Goal: Information Seeking & Learning: Learn about a topic

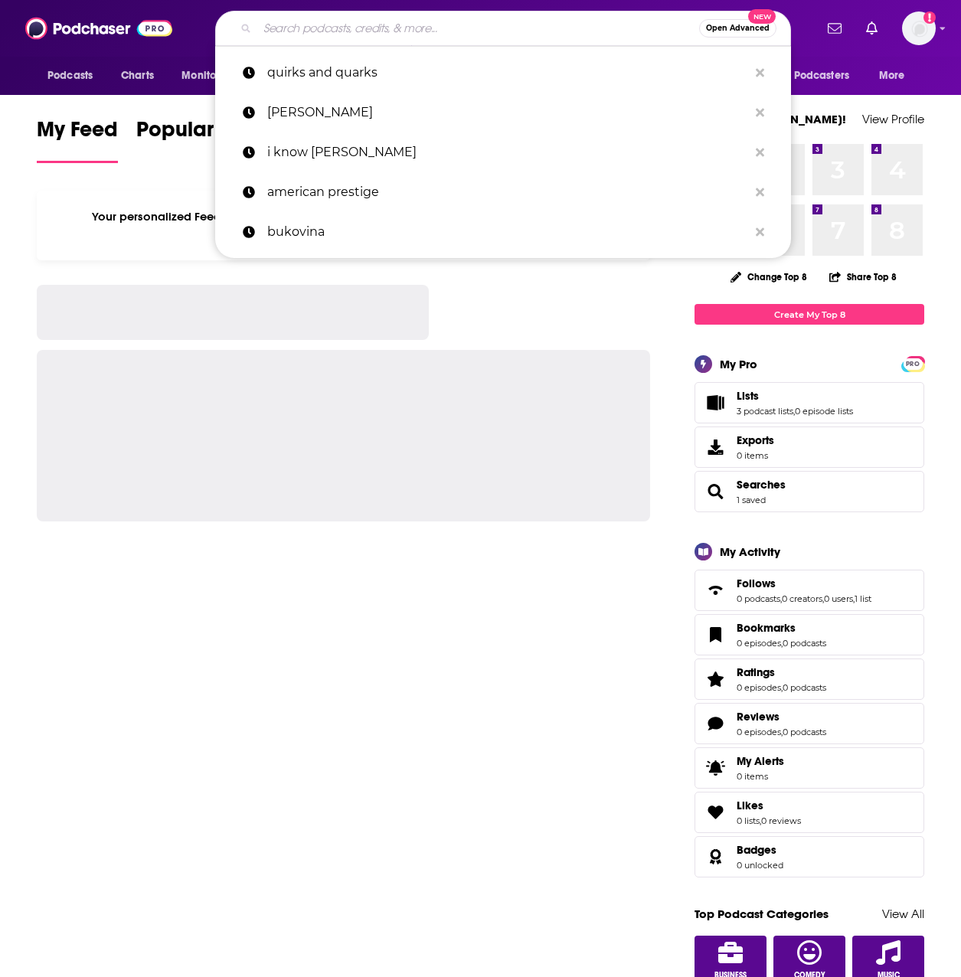
click at [515, 29] on input "Search podcasts, credits, & more..." at bounding box center [478, 28] width 442 height 25
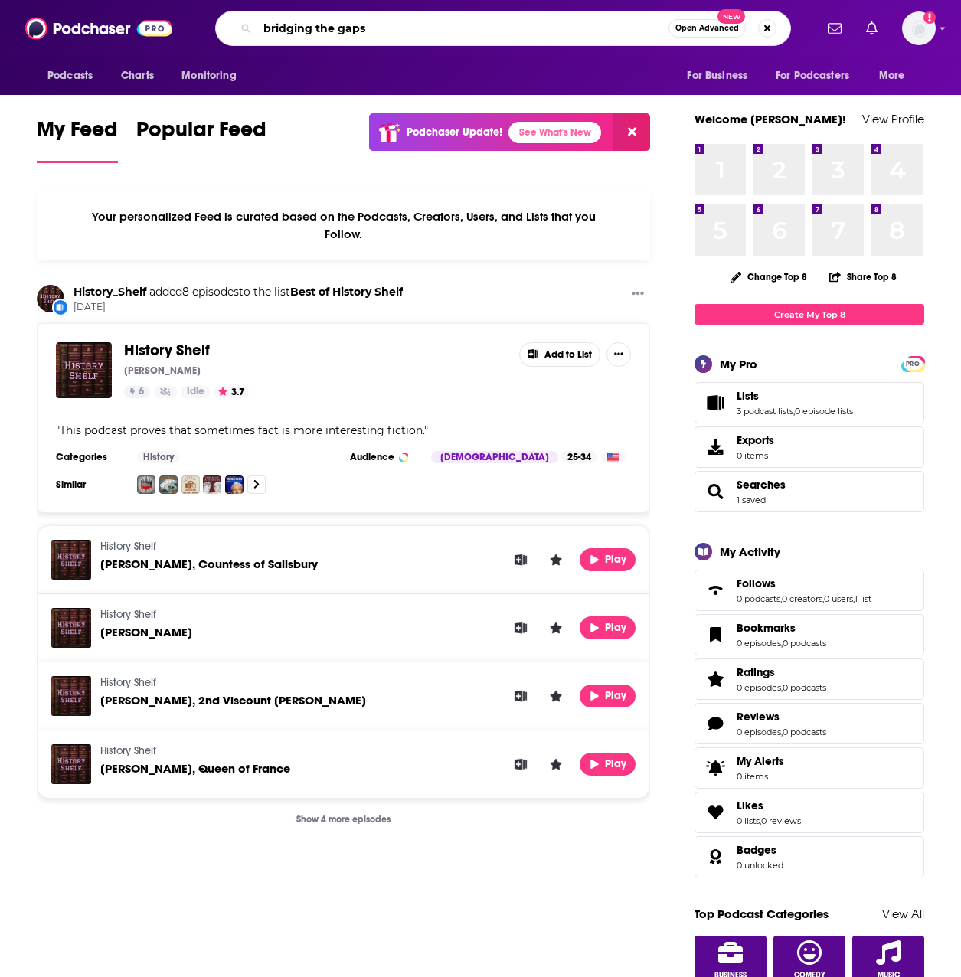
type input "bridging the gaps"
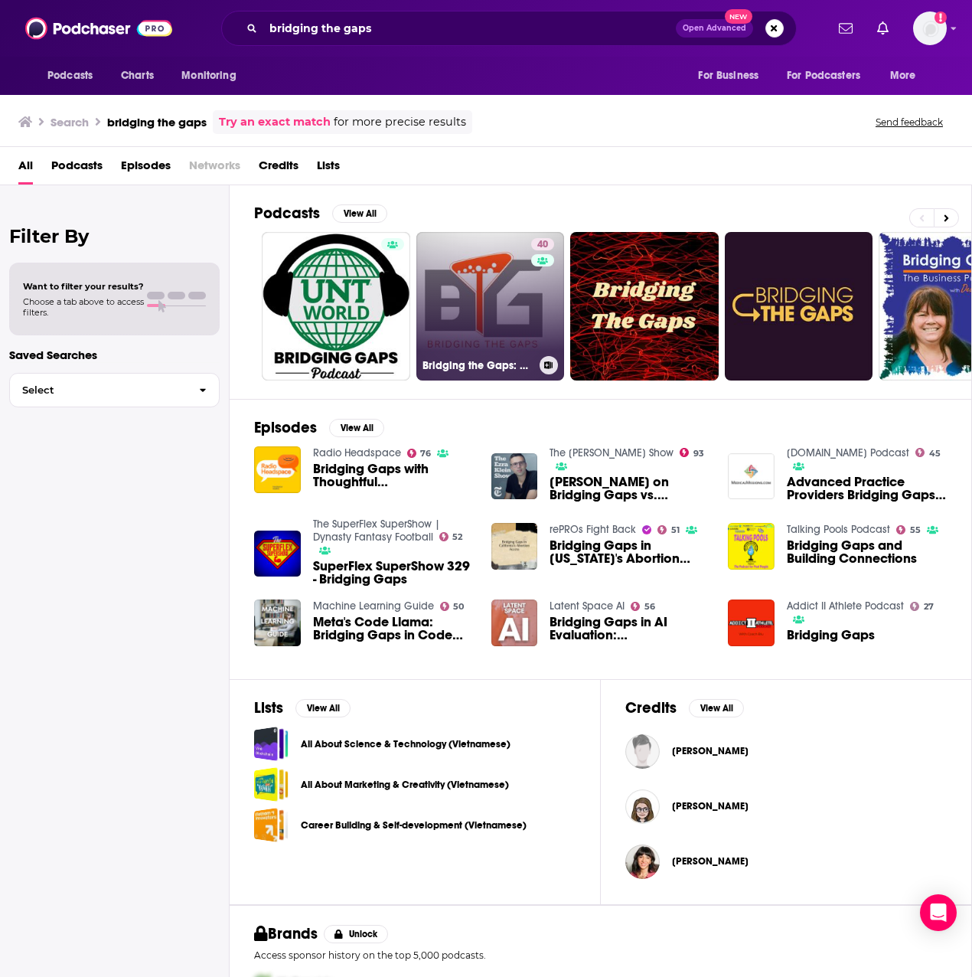
click at [514, 309] on link "40 Bridging the Gaps: A Portal for Curious Minds" at bounding box center [491, 306] width 149 height 149
